Goal: Information Seeking & Learning: Compare options

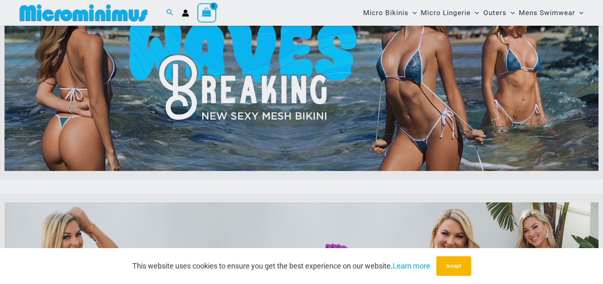
scroll to position [504, 0]
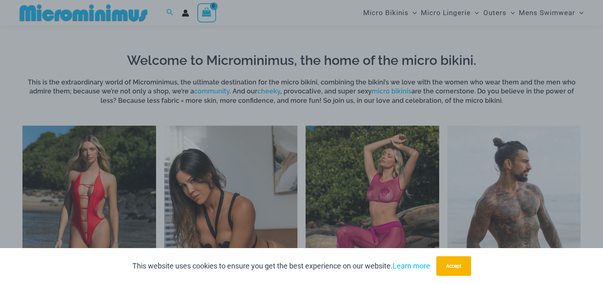
drag, startPoint x: 603, startPoint y: 17, endPoint x: 559, endPoint y: 64, distance: 63.6
click at [603, 40] on div "“The Hottest Styles You’ve Never Seen” Exclusive Looks. Private Drops. Only Our…" at bounding box center [301, 142] width 603 height 284
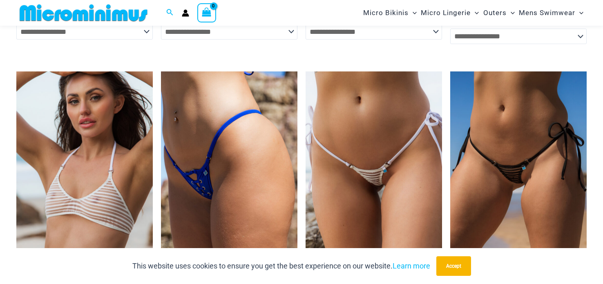
scroll to position [2449, 0]
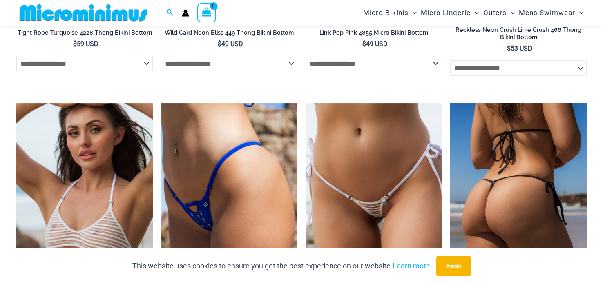
click at [491, 131] on img at bounding box center [518, 205] width 136 height 205
click at [494, 131] on img at bounding box center [518, 205] width 136 height 205
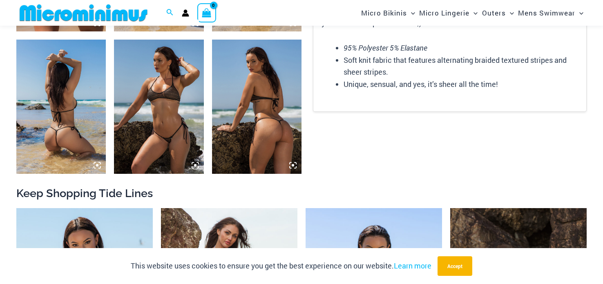
scroll to position [619, 0]
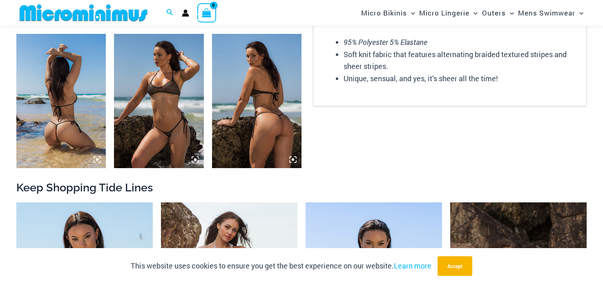
click at [45, 74] on img at bounding box center [60, 101] width 89 height 134
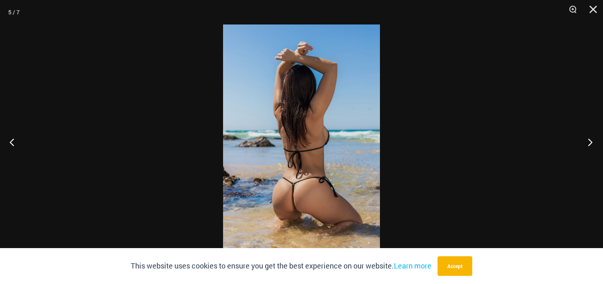
click at [589, 142] on button "Next" at bounding box center [587, 142] width 31 height 41
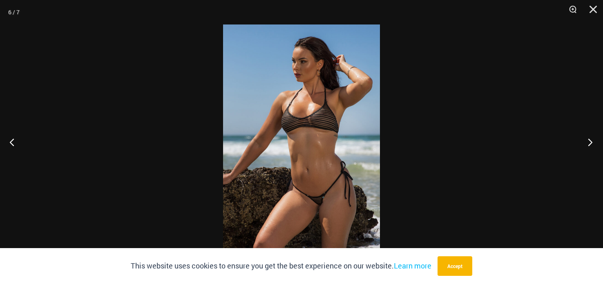
click at [589, 142] on button "Next" at bounding box center [587, 142] width 31 height 41
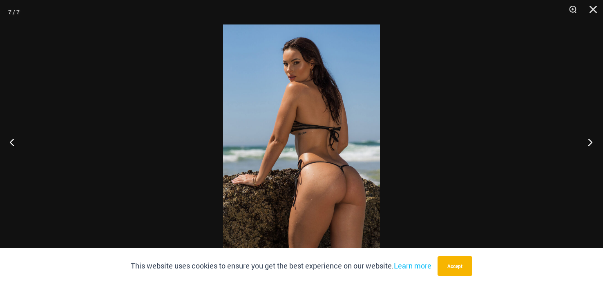
click at [590, 142] on button "Next" at bounding box center [587, 142] width 31 height 41
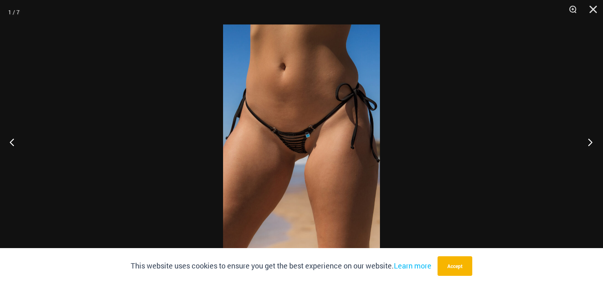
click at [590, 142] on button "Next" at bounding box center [587, 142] width 31 height 41
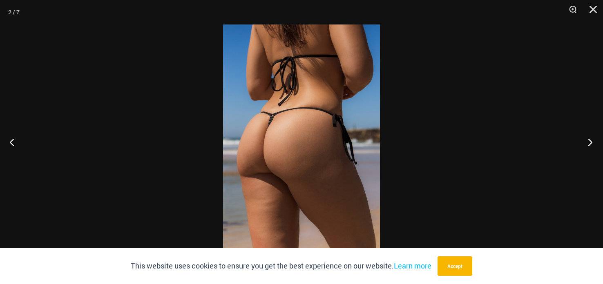
click at [590, 142] on button "Next" at bounding box center [587, 142] width 31 height 41
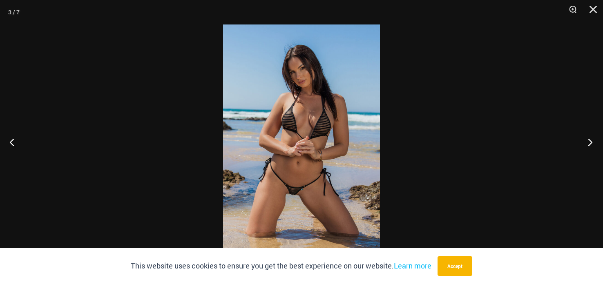
click at [590, 143] on button "Next" at bounding box center [587, 142] width 31 height 41
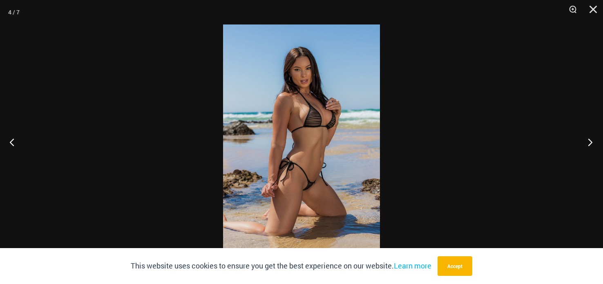
click at [589, 143] on button "Next" at bounding box center [587, 142] width 31 height 41
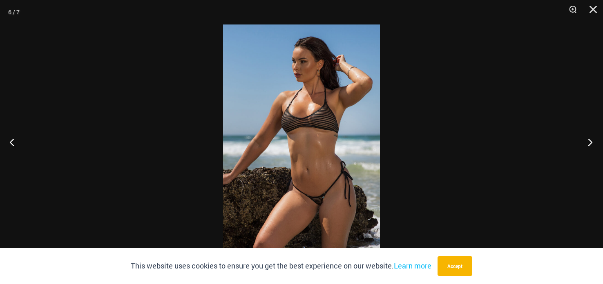
click at [589, 144] on button "Next" at bounding box center [587, 142] width 31 height 41
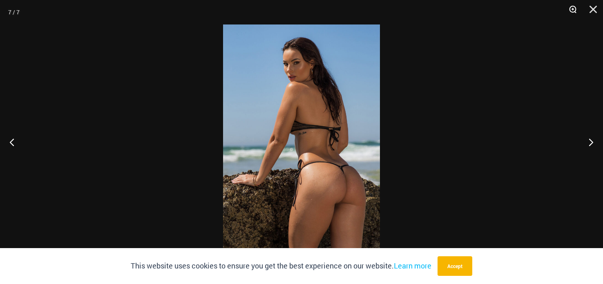
click at [571, 8] on button "Zoom" at bounding box center [570, 12] width 20 height 25
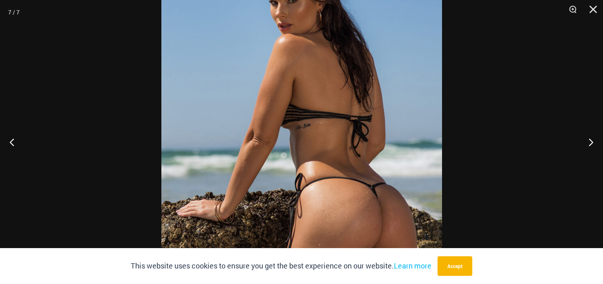
click at [342, 122] on img at bounding box center [301, 142] width 281 height 421
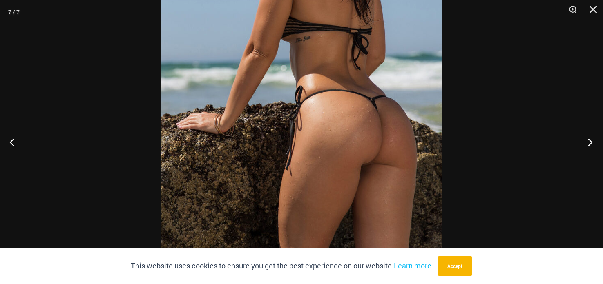
click at [591, 141] on button "Next" at bounding box center [587, 142] width 31 height 41
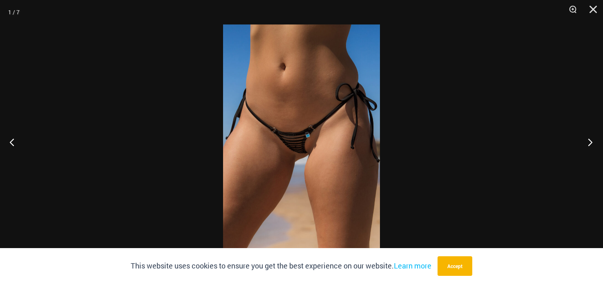
click at [591, 141] on button "Next" at bounding box center [587, 142] width 31 height 41
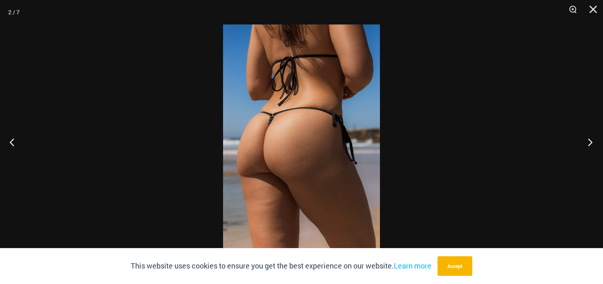
click at [590, 141] on button "Next" at bounding box center [587, 142] width 31 height 41
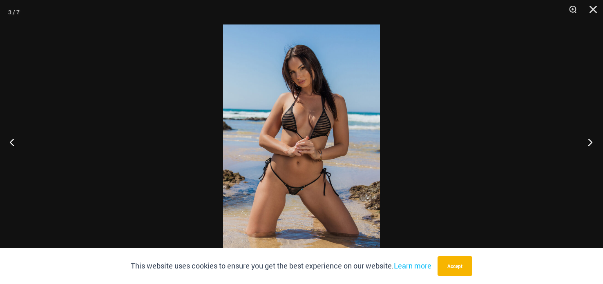
click at [584, 144] on button "Next" at bounding box center [587, 142] width 31 height 41
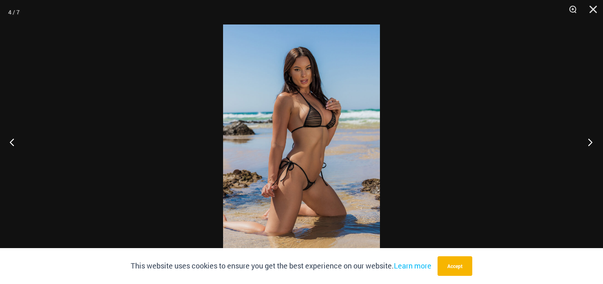
click at [583, 144] on button "Next" at bounding box center [587, 142] width 31 height 41
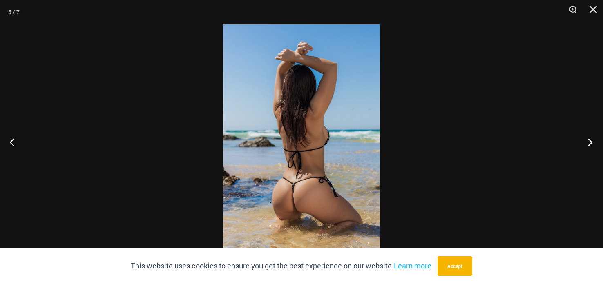
click at [581, 147] on button "Next" at bounding box center [587, 142] width 31 height 41
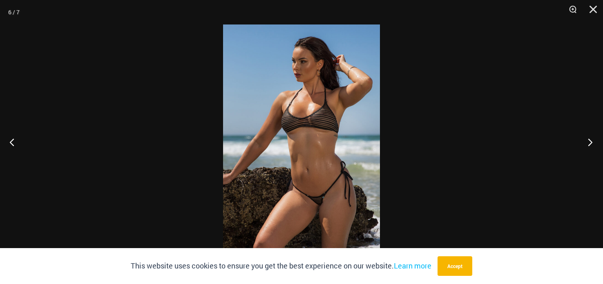
click at [577, 151] on button "Next" at bounding box center [587, 142] width 31 height 41
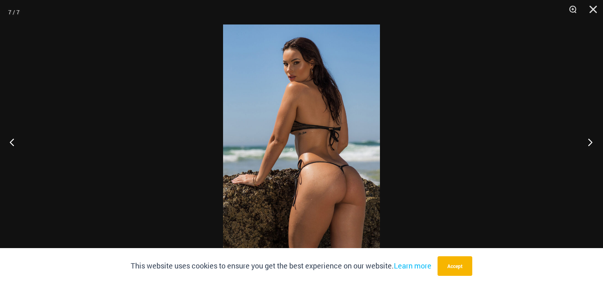
click at [577, 151] on button "Next" at bounding box center [587, 142] width 31 height 41
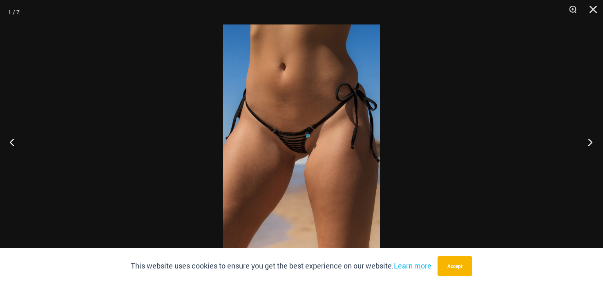
click at [577, 151] on button "Next" at bounding box center [587, 142] width 31 height 41
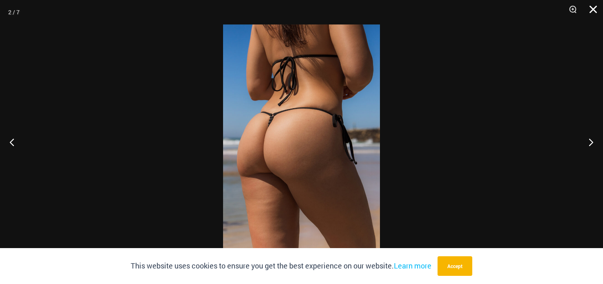
click at [593, 9] on button "Close" at bounding box center [590, 12] width 20 height 25
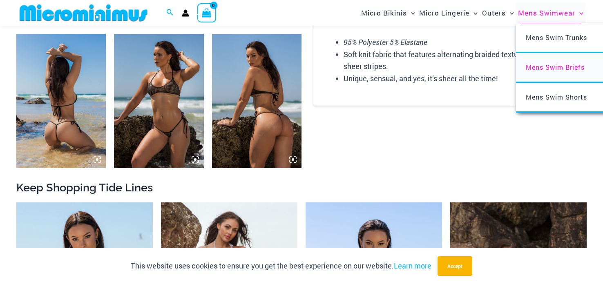
click at [543, 67] on span "Mens Swim Briefs" at bounding box center [555, 67] width 59 height 9
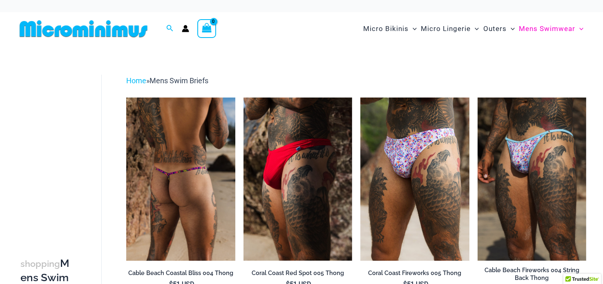
click at [166, 130] on img at bounding box center [180, 179] width 109 height 163
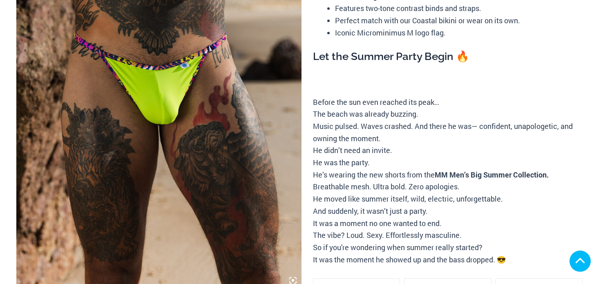
scroll to position [248, 0]
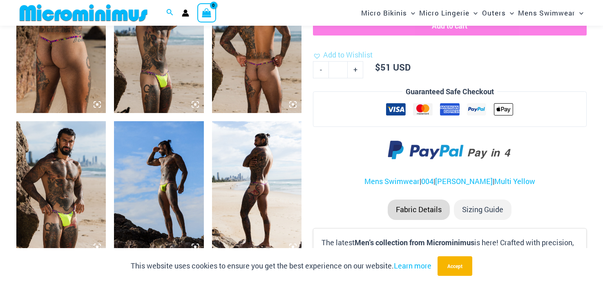
scroll to position [525, 0]
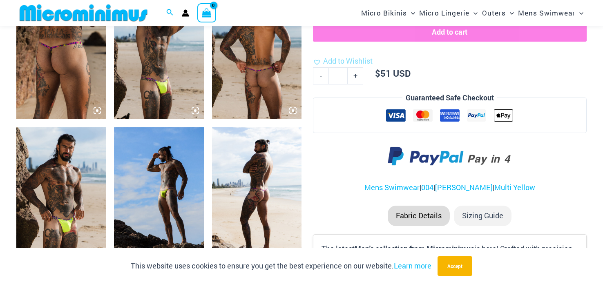
click at [43, 149] on img at bounding box center [60, 194] width 89 height 134
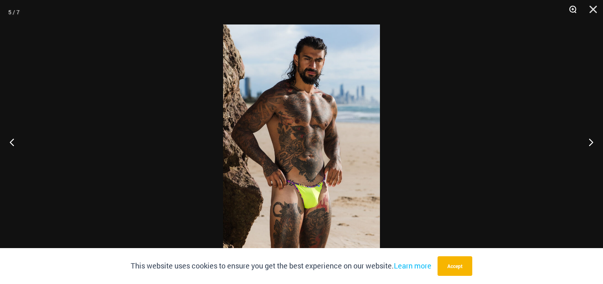
click at [572, 8] on button "Zoom" at bounding box center [570, 12] width 20 height 25
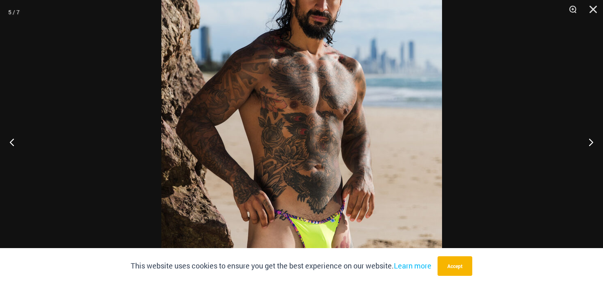
click at [250, 125] on img at bounding box center [301, 142] width 281 height 421
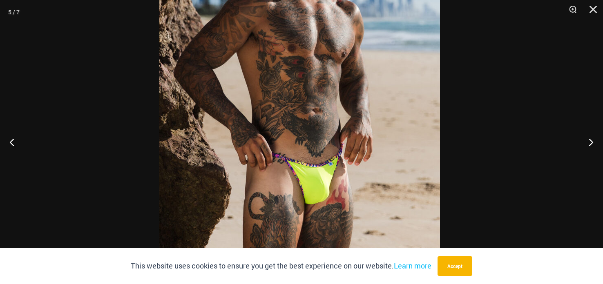
click at [246, 95] on img at bounding box center [299, 85] width 281 height 421
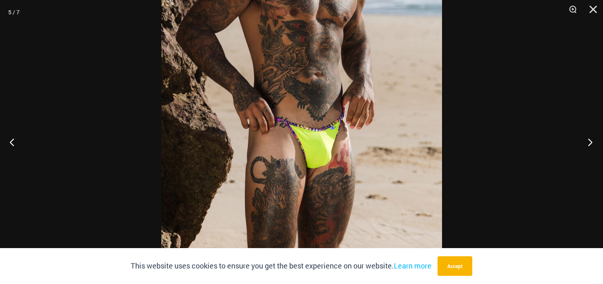
click at [590, 144] on button "Next" at bounding box center [587, 142] width 31 height 41
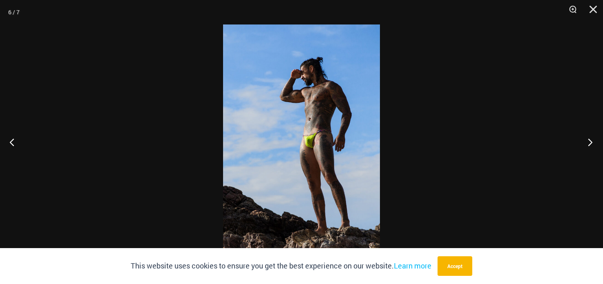
click at [588, 143] on button "Next" at bounding box center [587, 142] width 31 height 41
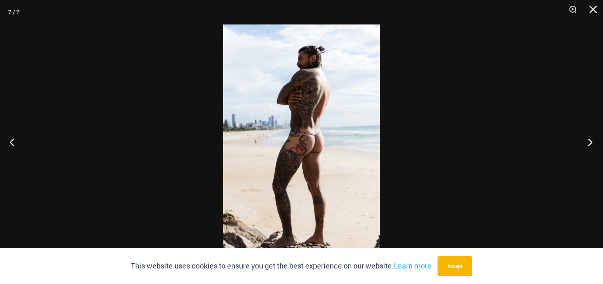
click at [586, 143] on button "Next" at bounding box center [587, 142] width 31 height 41
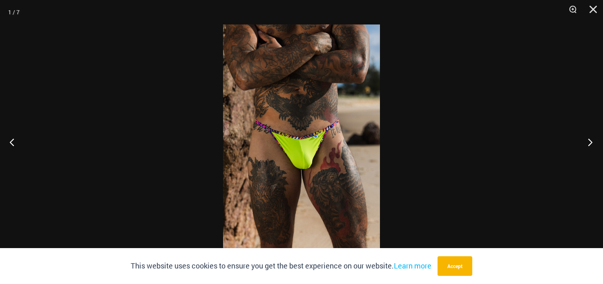
click at [584, 143] on button "Next" at bounding box center [587, 142] width 31 height 41
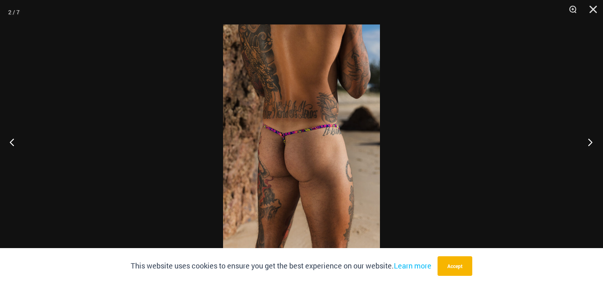
click at [583, 142] on button "Next" at bounding box center [587, 142] width 31 height 41
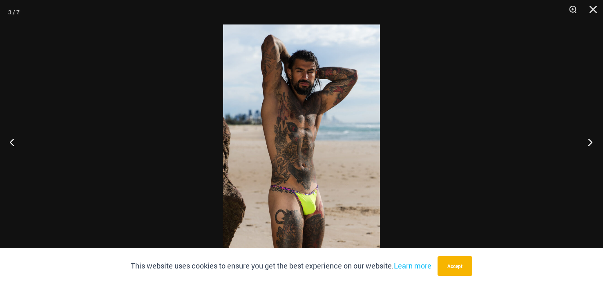
click at [581, 140] on button "Next" at bounding box center [587, 142] width 31 height 41
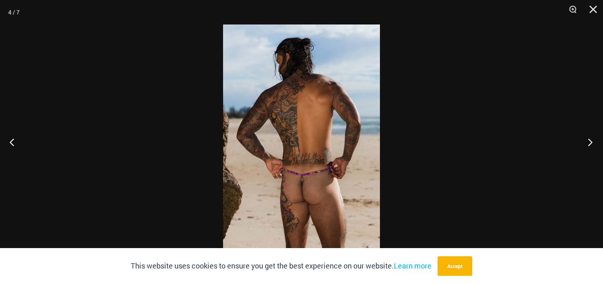
click at [581, 140] on button "Next" at bounding box center [587, 142] width 31 height 41
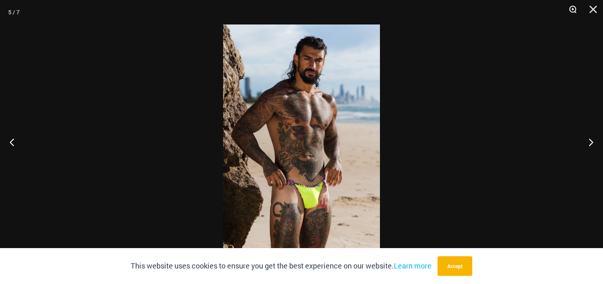
click at [569, 10] on button "Zoom" at bounding box center [570, 12] width 20 height 25
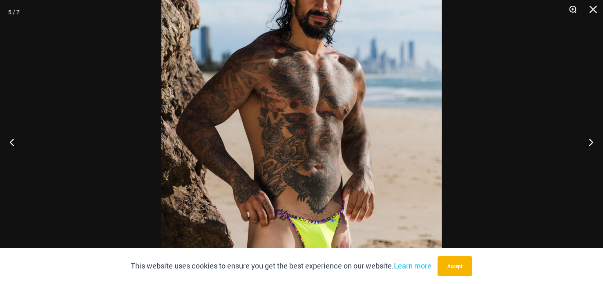
click at [569, 10] on button "Zoom" at bounding box center [570, 12] width 20 height 25
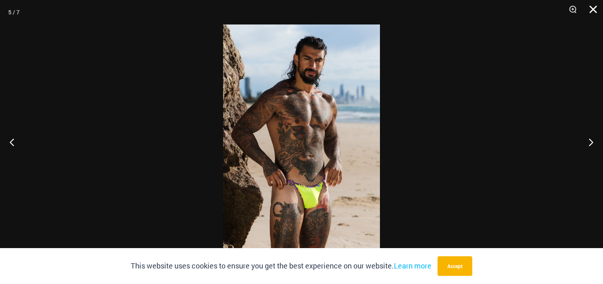
click at [596, 10] on button "Close" at bounding box center [590, 12] width 20 height 25
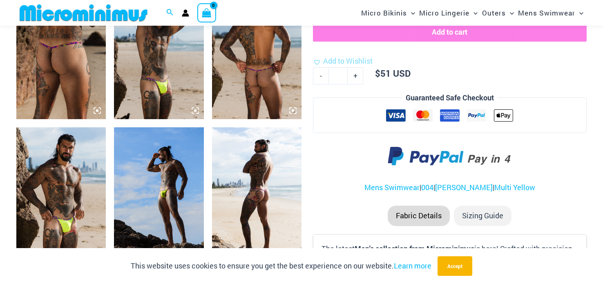
click at [171, 159] on img at bounding box center [158, 194] width 89 height 134
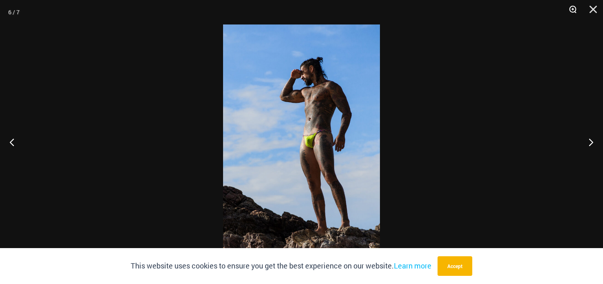
click at [568, 11] on button "Zoom" at bounding box center [570, 12] width 20 height 25
click at [567, 11] on button "Zoom" at bounding box center [570, 12] width 20 height 25
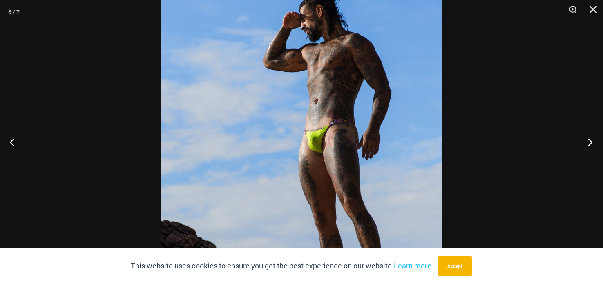
click at [593, 143] on button "Next" at bounding box center [587, 142] width 31 height 41
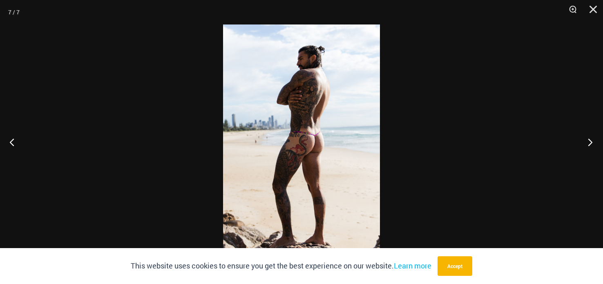
click at [592, 142] on button "Next" at bounding box center [587, 142] width 31 height 41
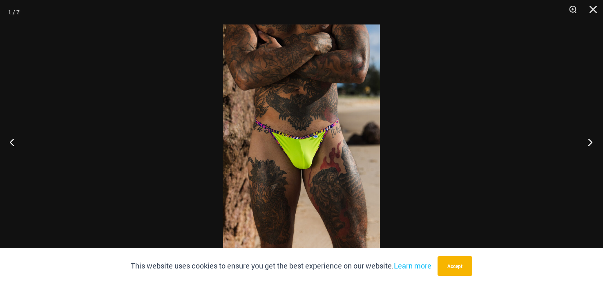
click at [594, 143] on button "Next" at bounding box center [587, 142] width 31 height 41
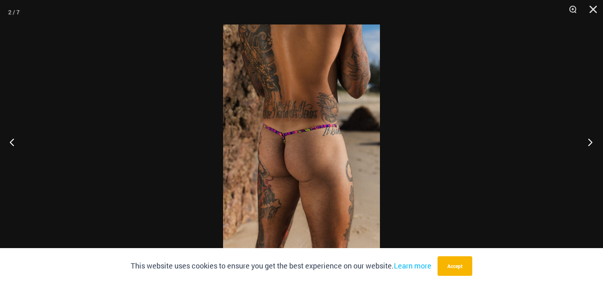
click at [594, 142] on button "Next" at bounding box center [587, 142] width 31 height 41
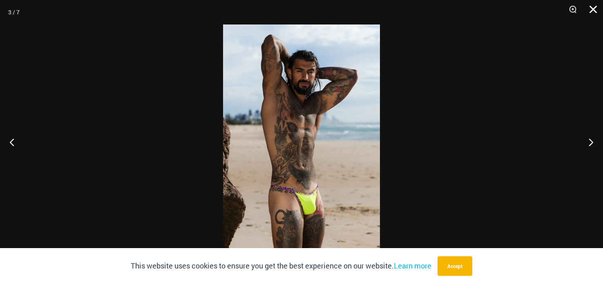
click at [593, 8] on button "Close" at bounding box center [590, 12] width 20 height 25
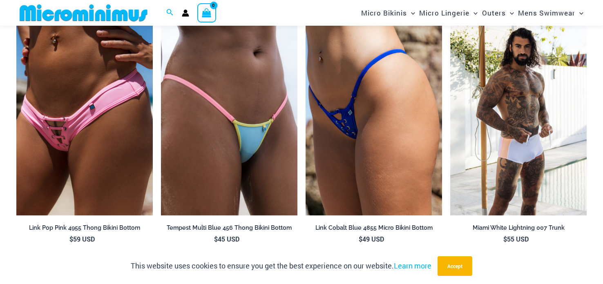
scroll to position [1422, 0]
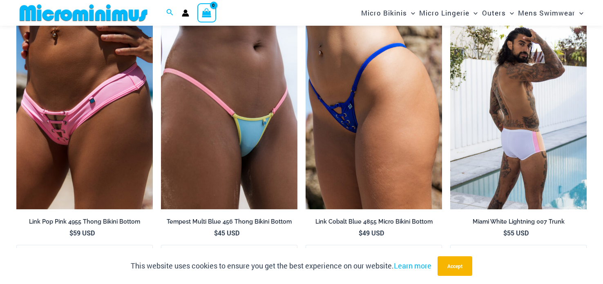
click at [509, 56] on img at bounding box center [518, 107] width 136 height 205
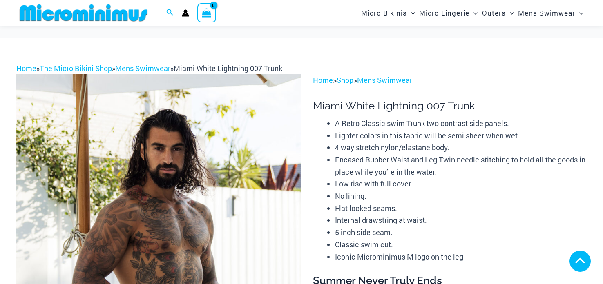
click at [183, 80] on img at bounding box center [158, 288] width 285 height 428
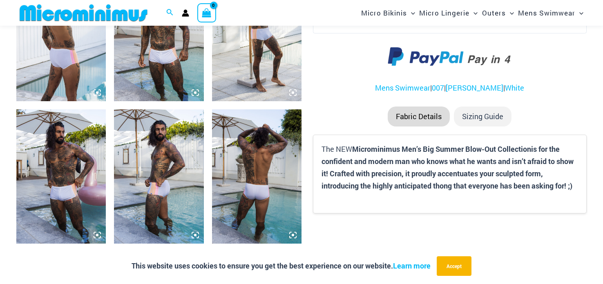
scroll to position [546, 0]
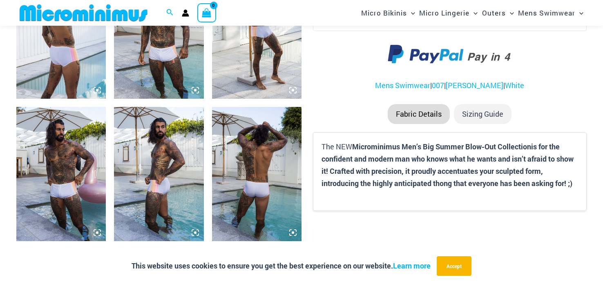
click at [256, 53] on img at bounding box center [256, 31] width 89 height 134
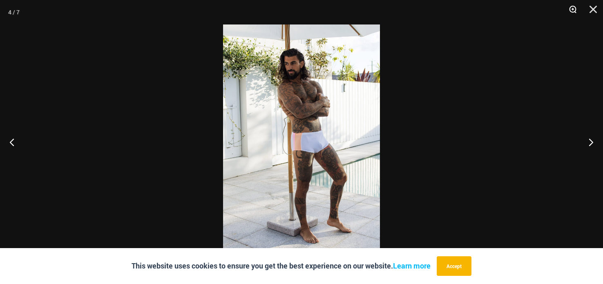
click at [572, 10] on button "Zoom" at bounding box center [570, 12] width 20 height 25
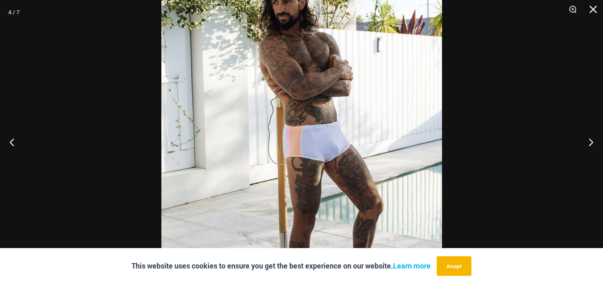
click at [355, 91] on img at bounding box center [301, 142] width 281 height 421
click at [349, 84] on img at bounding box center [301, 142] width 281 height 421
click at [338, 74] on img at bounding box center [301, 142] width 281 height 421
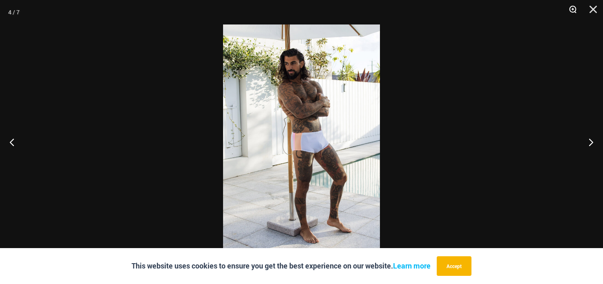
click at [572, 14] on button "Zoom" at bounding box center [570, 12] width 20 height 25
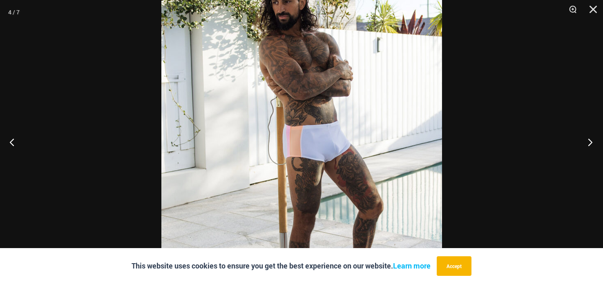
click at [592, 143] on button "Next" at bounding box center [587, 142] width 31 height 41
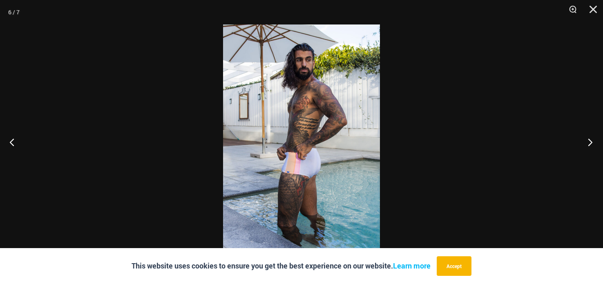
click at [591, 145] on button "Next" at bounding box center [587, 142] width 31 height 41
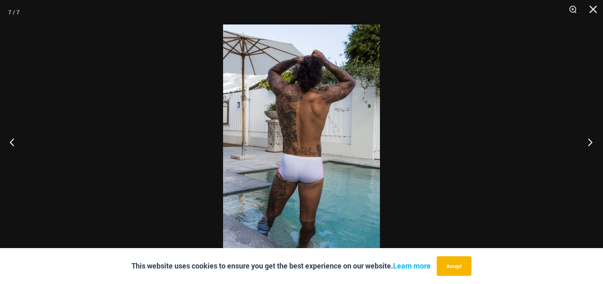
click at [591, 145] on button "Next" at bounding box center [587, 142] width 31 height 41
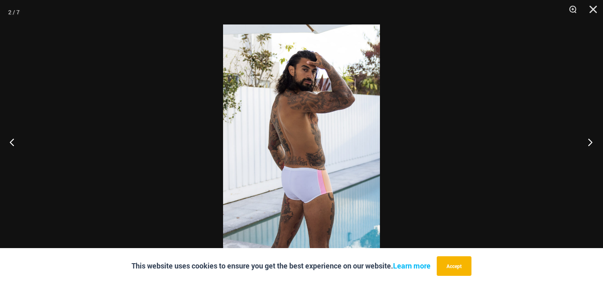
click at [591, 145] on button "Next" at bounding box center [587, 142] width 31 height 41
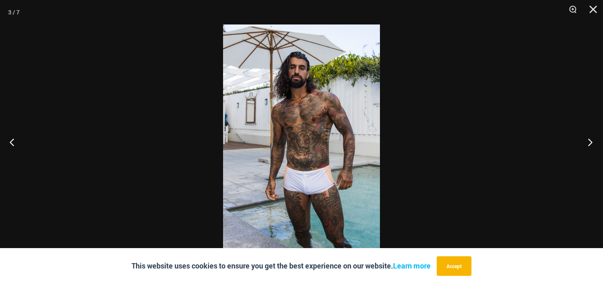
click at [591, 145] on button "Next" at bounding box center [587, 142] width 31 height 41
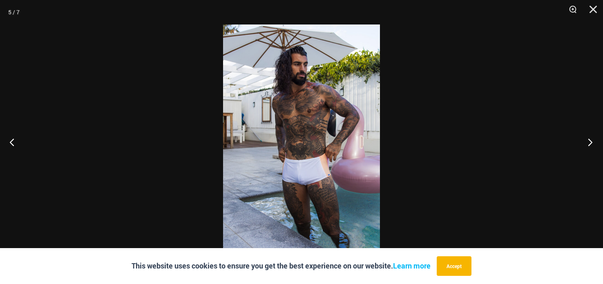
click at [591, 145] on button "Next" at bounding box center [587, 142] width 31 height 41
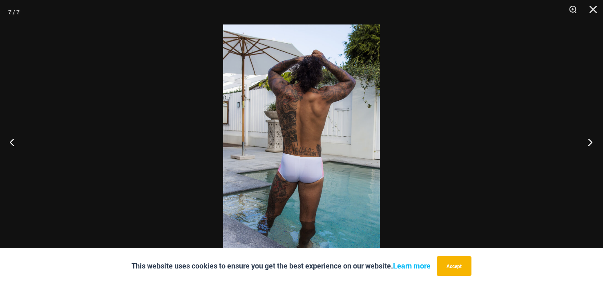
click at [591, 145] on button "Next" at bounding box center [587, 142] width 31 height 41
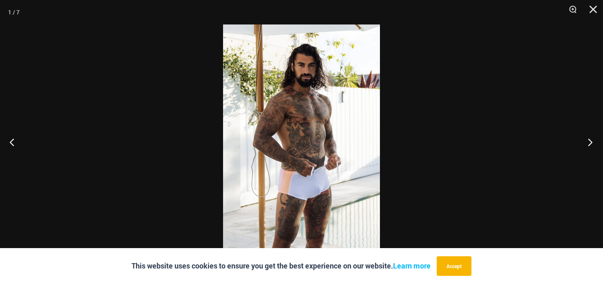
click at [591, 145] on button "Next" at bounding box center [587, 142] width 31 height 41
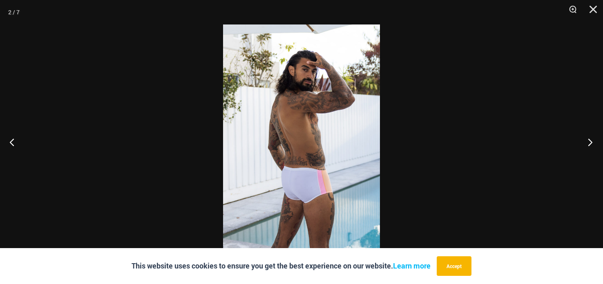
click at [591, 145] on button "Next" at bounding box center [587, 142] width 31 height 41
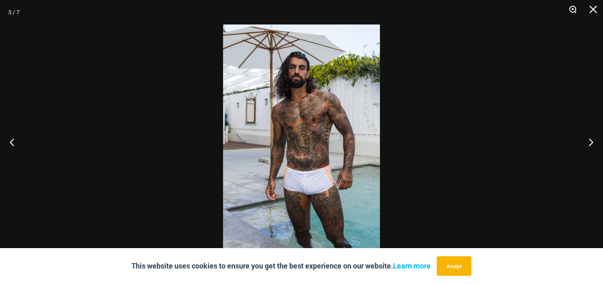
click at [577, 5] on button "Zoom" at bounding box center [570, 12] width 20 height 25
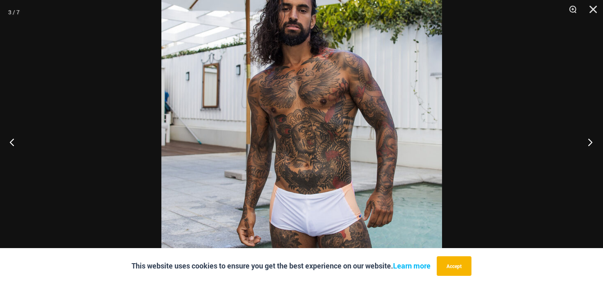
click at [588, 143] on button "Next" at bounding box center [587, 142] width 31 height 41
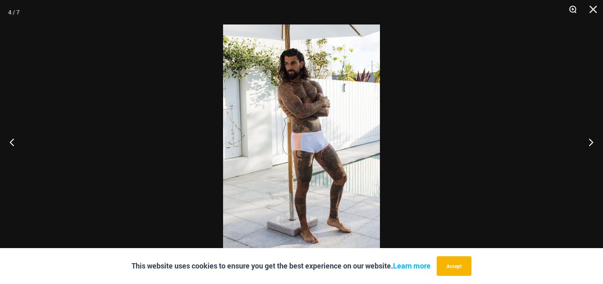
click at [570, 9] on button "Zoom" at bounding box center [570, 12] width 20 height 25
click at [562, 9] on button "Zoom" at bounding box center [570, 12] width 20 height 25
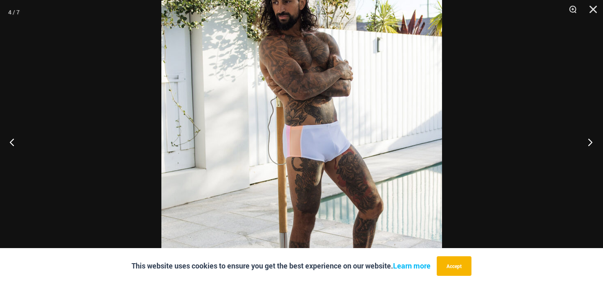
click at [587, 137] on button "Next" at bounding box center [587, 142] width 31 height 41
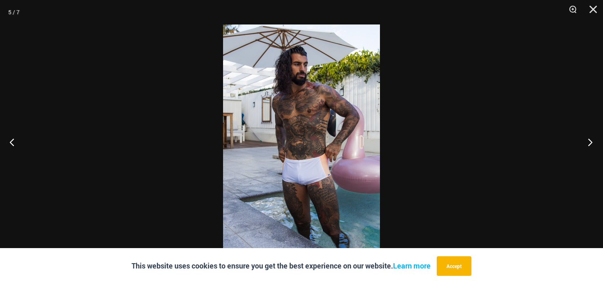
click at [587, 137] on button "Next" at bounding box center [587, 142] width 31 height 41
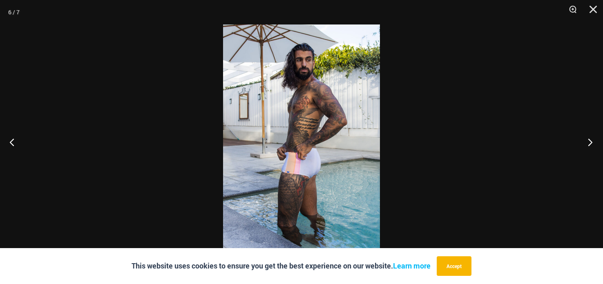
click at [587, 140] on button "Next" at bounding box center [587, 142] width 31 height 41
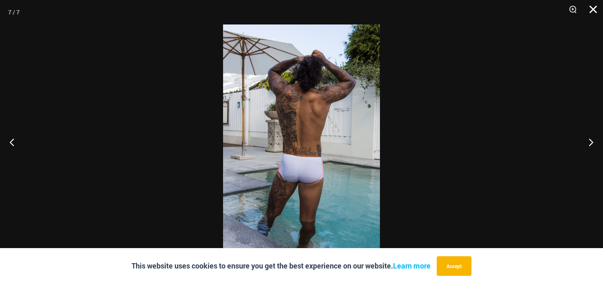
click at [595, 7] on button "Close" at bounding box center [590, 12] width 20 height 25
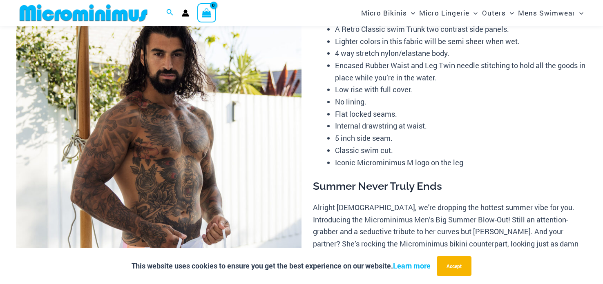
scroll to position [91, 0]
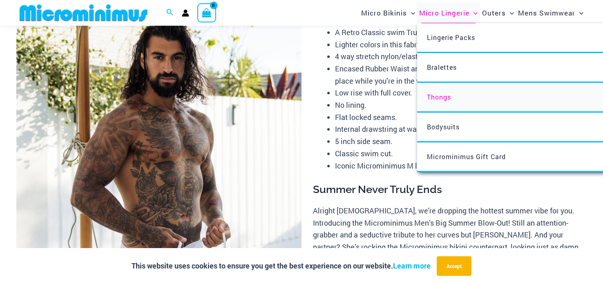
click at [439, 98] on span "Thongs" at bounding box center [439, 97] width 24 height 9
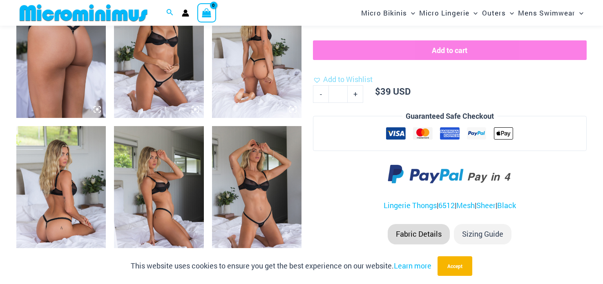
scroll to position [537, 0]
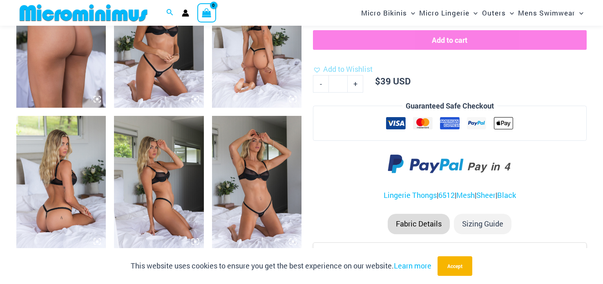
click at [237, 63] on img at bounding box center [256, 40] width 89 height 134
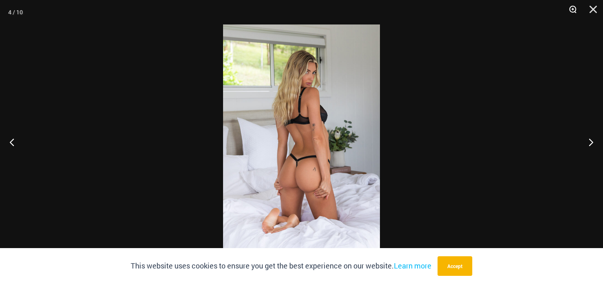
click at [572, 10] on button "Zoom" at bounding box center [570, 12] width 20 height 25
click at [572, 12] on button "Zoom" at bounding box center [570, 12] width 20 height 25
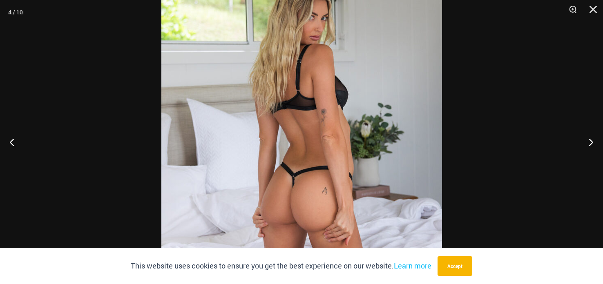
click at [338, 145] on img at bounding box center [301, 142] width 281 height 421
click at [330, 99] on img at bounding box center [301, 142] width 281 height 421
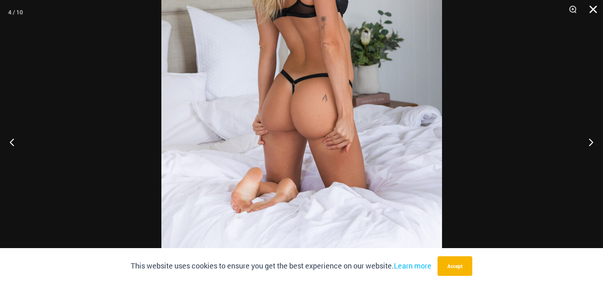
click at [592, 10] on button "Close" at bounding box center [590, 12] width 20 height 25
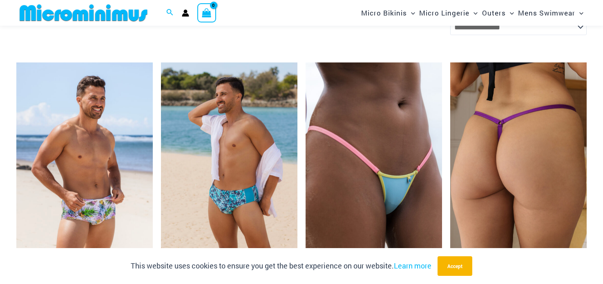
scroll to position [2034, 0]
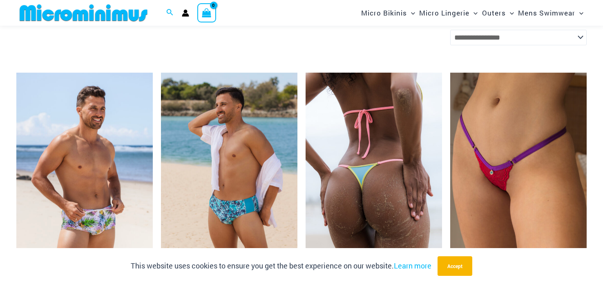
click at [364, 123] on img at bounding box center [374, 175] width 136 height 205
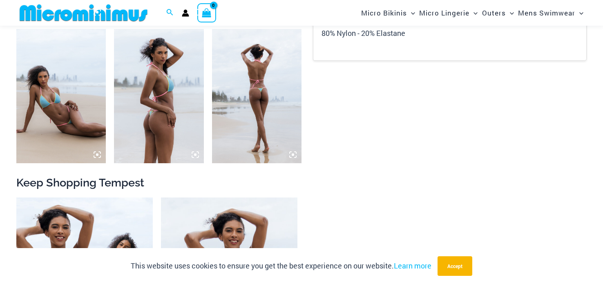
scroll to position [627, 0]
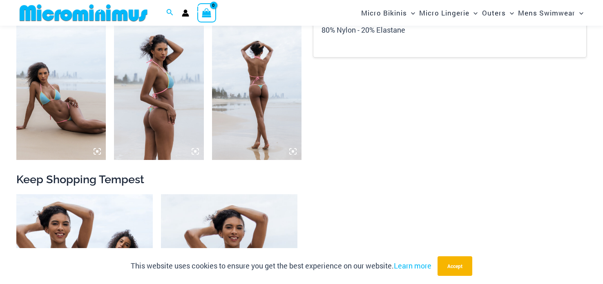
click at [232, 83] on img at bounding box center [256, 93] width 89 height 134
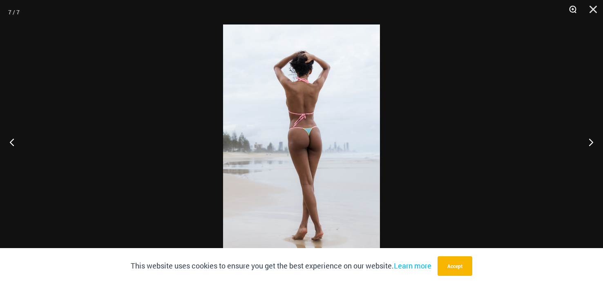
click at [568, 11] on button "Zoom" at bounding box center [570, 12] width 20 height 25
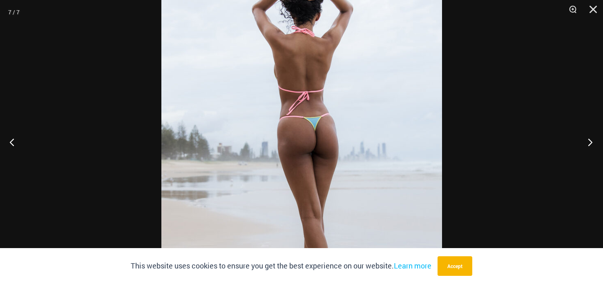
click at [595, 143] on button "Next" at bounding box center [587, 142] width 31 height 41
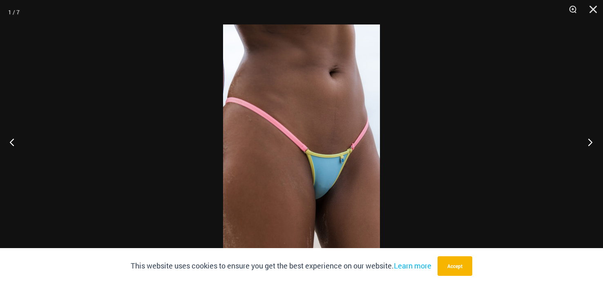
click at [595, 143] on button "Next" at bounding box center [587, 142] width 31 height 41
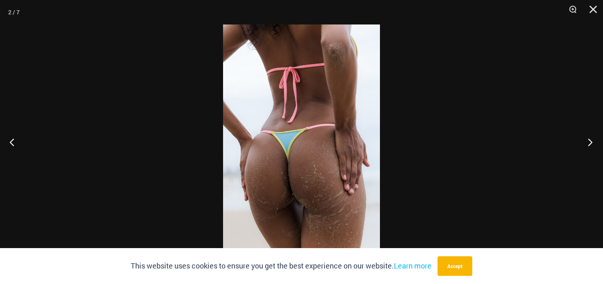
click at [595, 143] on button "Next" at bounding box center [587, 142] width 31 height 41
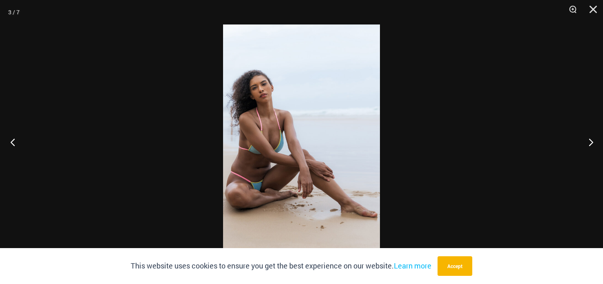
click at [15, 144] on button "Previous" at bounding box center [15, 142] width 31 height 41
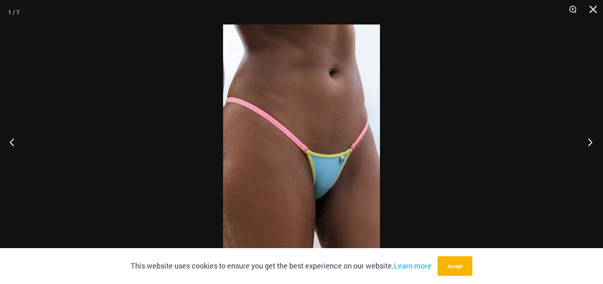
click at [590, 143] on button "Next" at bounding box center [587, 142] width 31 height 41
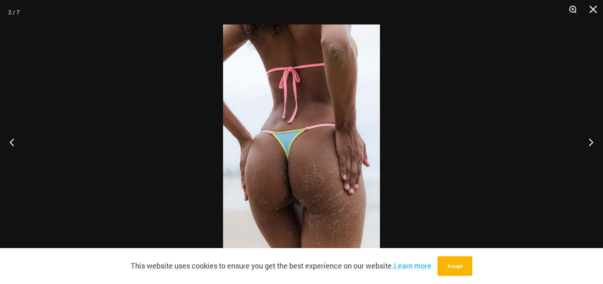
click at [571, 13] on button "Zoom" at bounding box center [570, 12] width 20 height 25
click at [572, 13] on button "Zoom" at bounding box center [570, 12] width 20 height 25
click at [430, 69] on div at bounding box center [301, 142] width 603 height 284
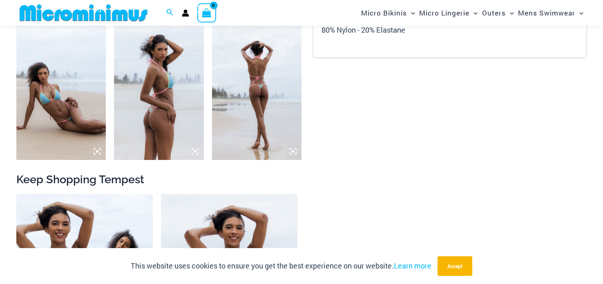
drag, startPoint x: 431, startPoint y: 40, endPoint x: 430, endPoint y: 31, distance: 8.6
click at [431, 32] on div at bounding box center [301, 142] width 603 height 284
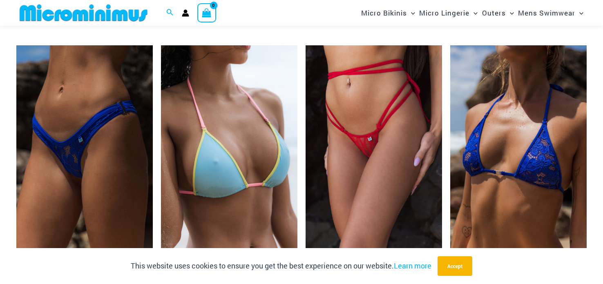
scroll to position [2169, 0]
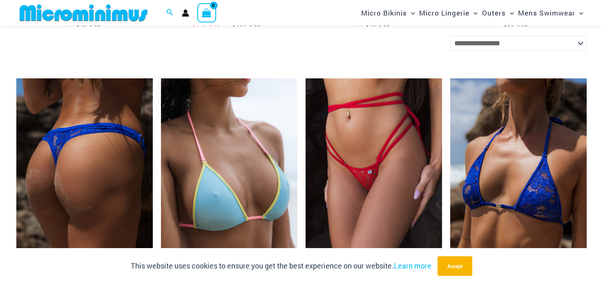
click at [64, 126] on img at bounding box center [84, 180] width 136 height 205
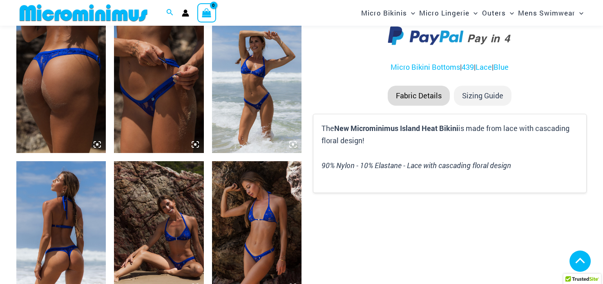
scroll to position [492, 0]
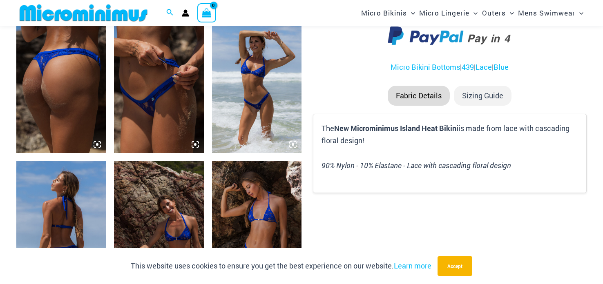
click at [40, 69] on img at bounding box center [60, 86] width 89 height 134
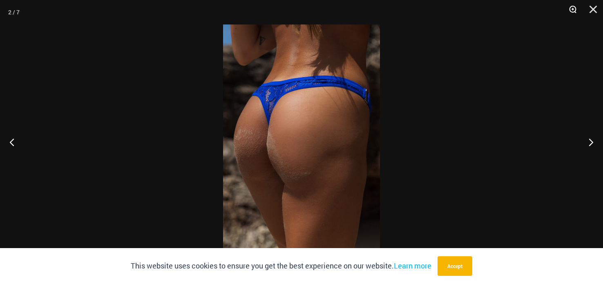
click at [571, 10] on button "Zoom" at bounding box center [570, 12] width 20 height 25
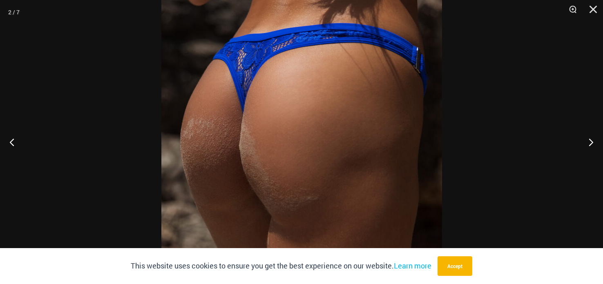
click at [478, 109] on div at bounding box center [301, 142] width 603 height 284
